Goal: Task Accomplishment & Management: Manage account settings

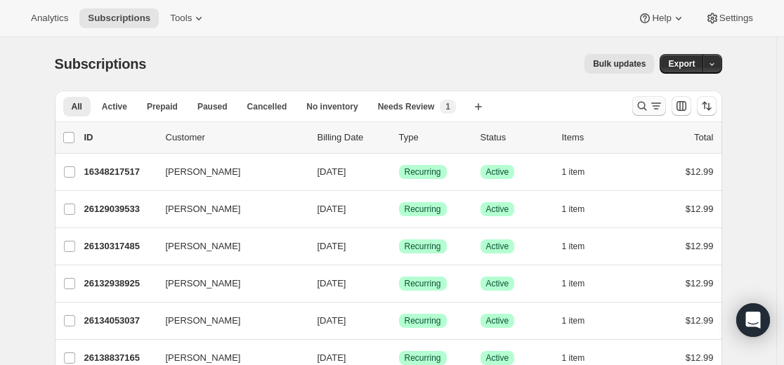
click at [470, 104] on icon "Search and filter results" at bounding box center [656, 106] width 14 height 14
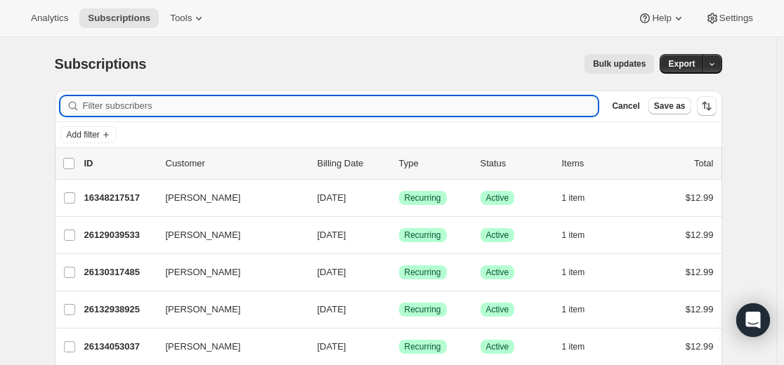
click at [351, 109] on input "Filter subscribers" at bounding box center [341, 106] width 516 height 20
paste input "[PERSON_NAME][EMAIL_ADDRESS][PERSON_NAME][PERSON_NAME][DOMAIN_NAME]"
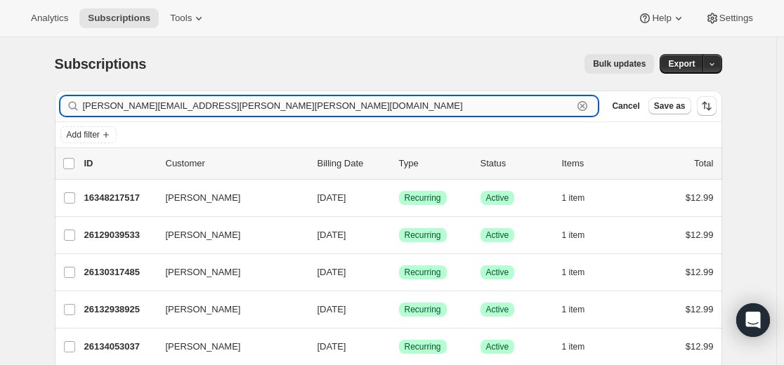
type input "[PERSON_NAME][EMAIL_ADDRESS][PERSON_NAME][PERSON_NAME][DOMAIN_NAME]"
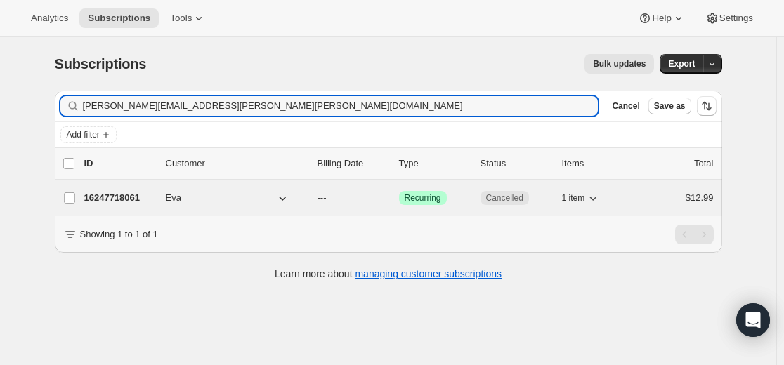
click at [125, 200] on p "16247718061" at bounding box center [119, 198] width 70 height 14
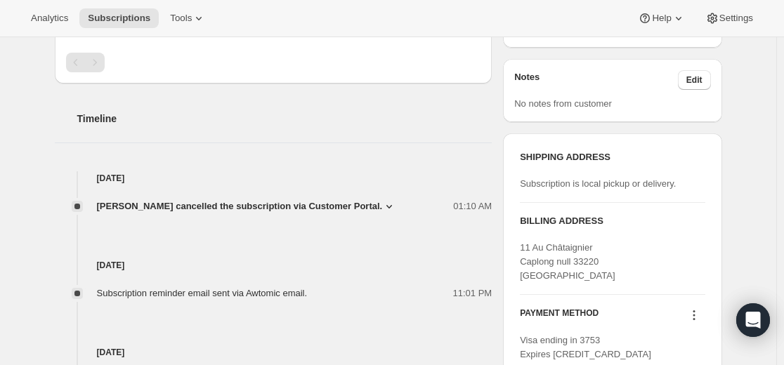
scroll to position [276, 0]
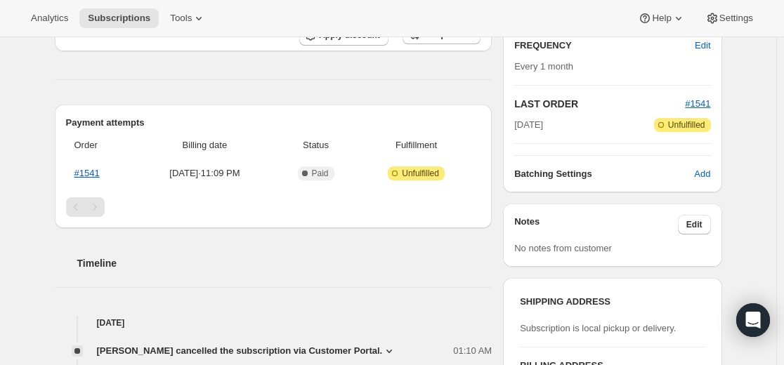
click at [359, 261] on h2 "Timeline" at bounding box center [284, 264] width 415 height 14
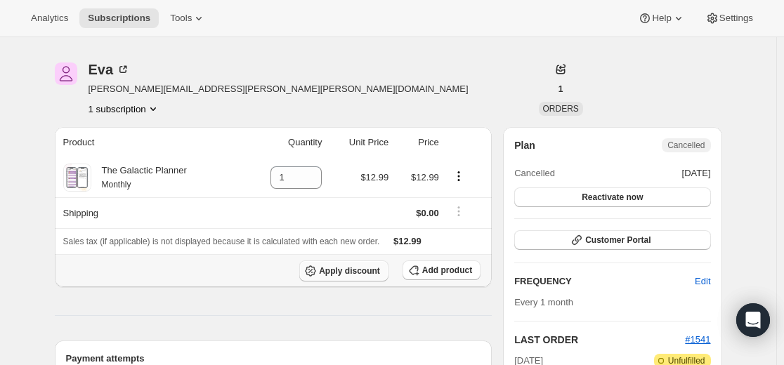
scroll to position [0, 0]
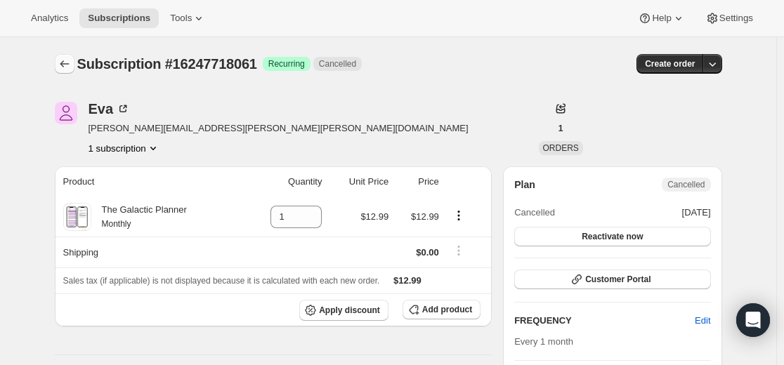
click at [67, 61] on icon "Subscriptions" at bounding box center [65, 64] width 14 height 14
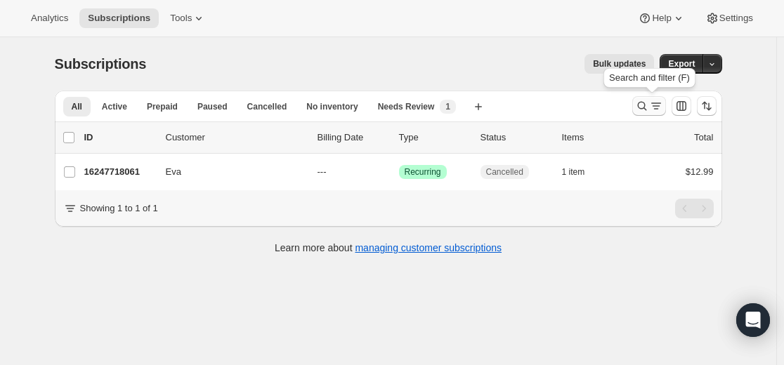
click at [470, 109] on icon "Search and filter results" at bounding box center [642, 106] width 14 height 14
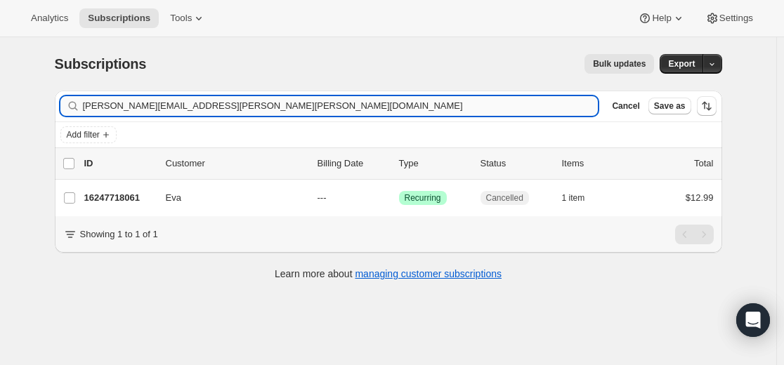
click at [470, 107] on input "[PERSON_NAME][EMAIL_ADDRESS][PERSON_NAME][PERSON_NAME][DOMAIN_NAME]" at bounding box center [341, 106] width 516 height 20
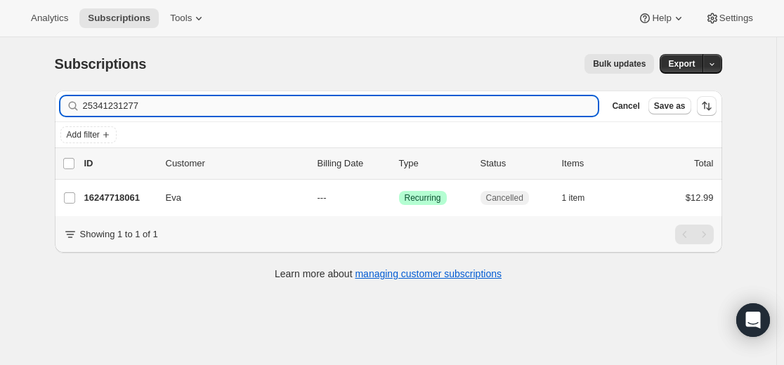
type input "25341231277"
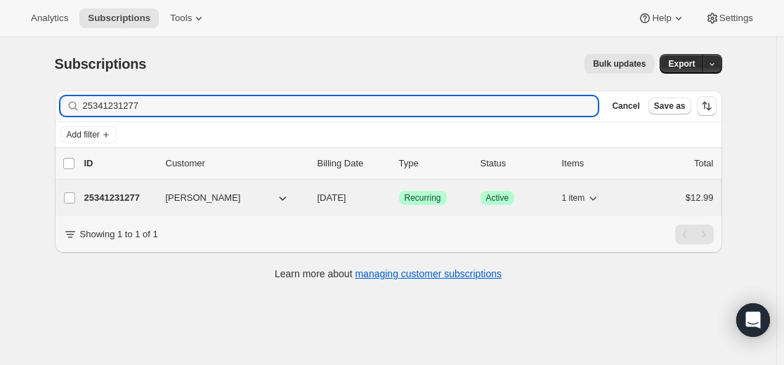
click at [117, 197] on p "25341231277" at bounding box center [119, 198] width 70 height 14
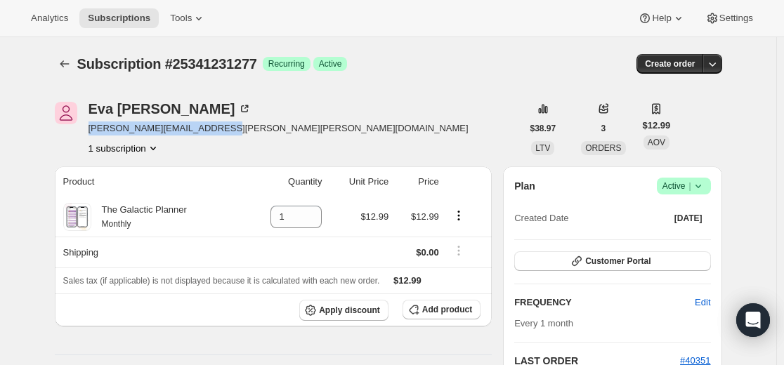
drag, startPoint x: 236, startPoint y: 125, endPoint x: 89, endPoint y: 130, distance: 147.7
click at [89, 130] on div "Eva Thomas [EMAIL_ADDRESS][PERSON_NAME][PERSON_NAME][DOMAIN_NAME] 1 subscription" at bounding box center [288, 128] width 467 height 53
copy span "[PERSON_NAME][EMAIL_ADDRESS][PERSON_NAME][PERSON_NAME][DOMAIN_NAME]"
click at [470, 188] on icon at bounding box center [699, 186] width 14 height 14
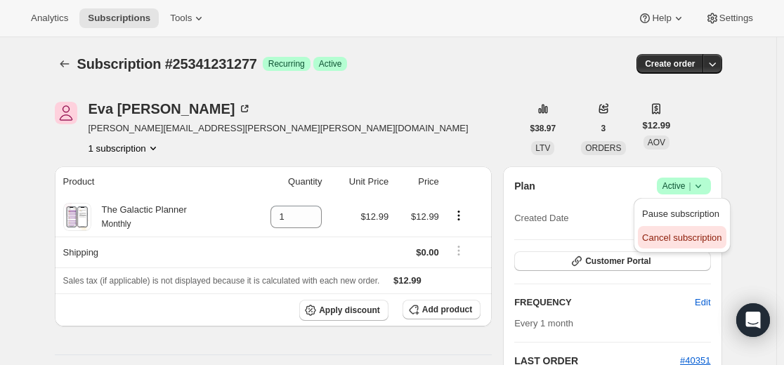
click at [470, 237] on span "Cancel subscription" at bounding box center [681, 238] width 79 height 11
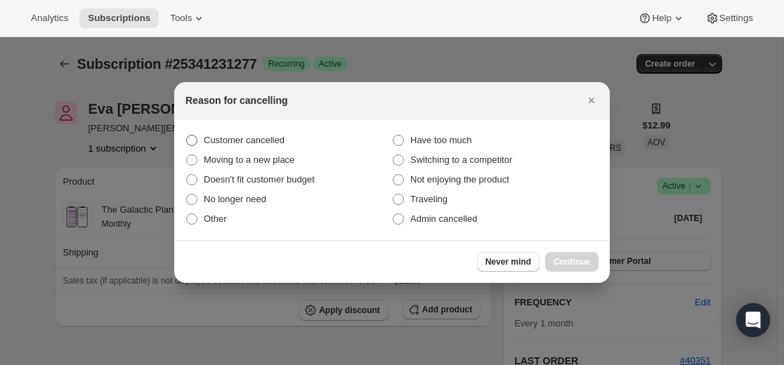
click at [254, 143] on span "Customer cancelled" at bounding box center [244, 140] width 81 height 11
click at [187, 136] on input "Customer cancelled" at bounding box center [186, 135] width 1 height 1
radio input "true"
click at [470, 263] on span "Continue" at bounding box center [572, 262] width 37 height 11
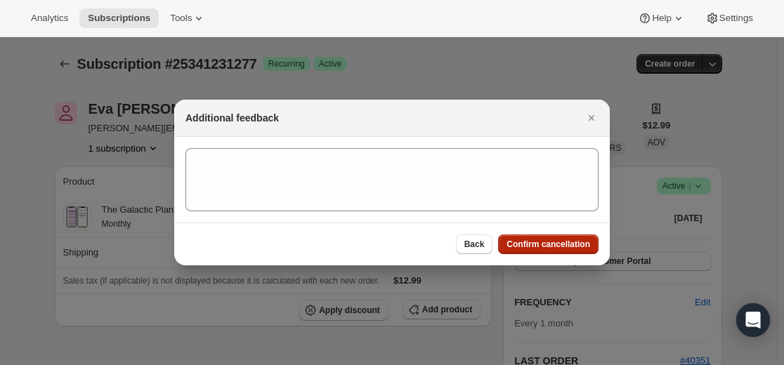
click at [470, 242] on span "Confirm cancellation" at bounding box center [549, 244] width 84 height 11
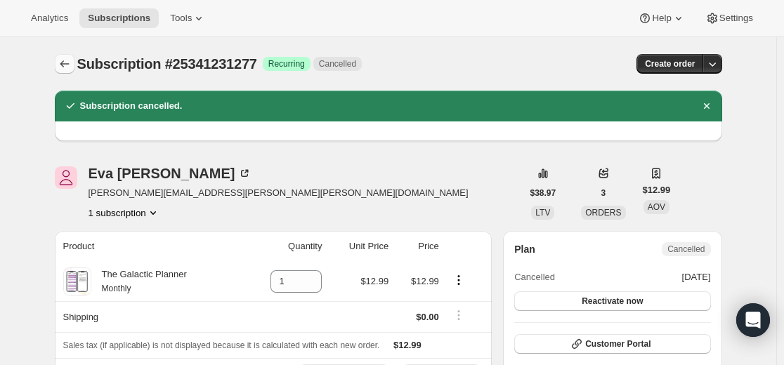
click at [69, 63] on icon "Subscriptions" at bounding box center [65, 64] width 14 height 14
